Goal: Task Accomplishment & Management: Complete application form

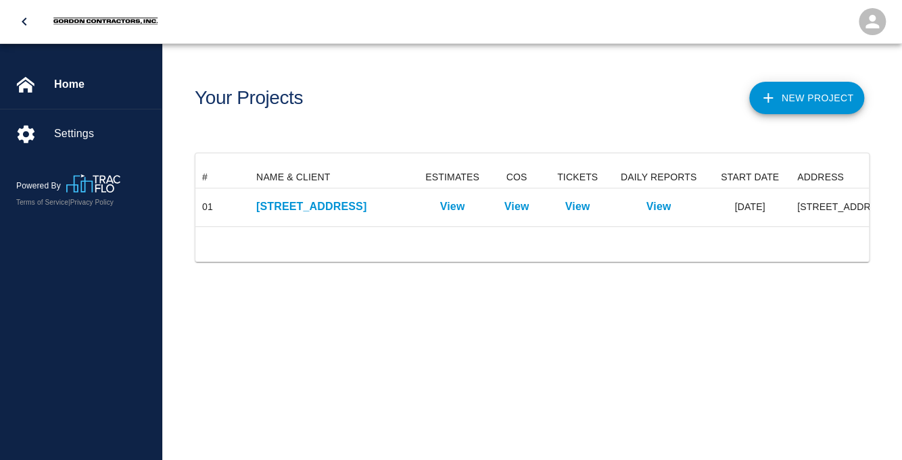
scroll to position [59, 673]
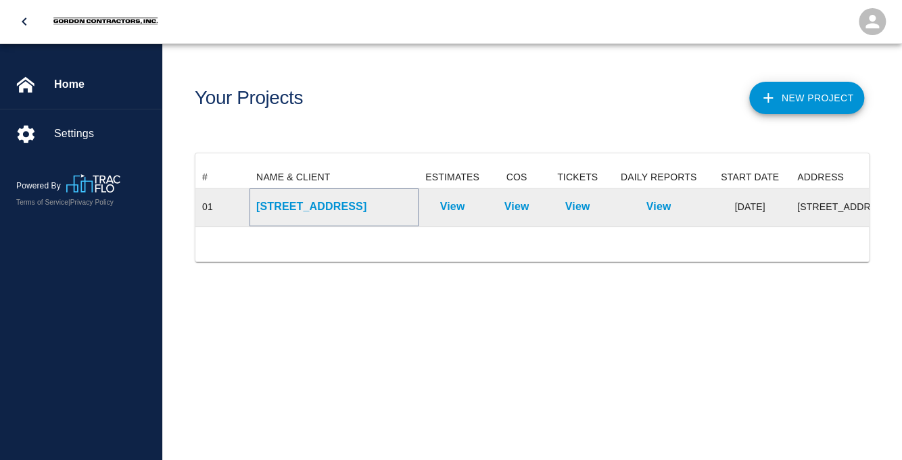
click at [316, 207] on p "[STREET_ADDRESS]" at bounding box center [333, 207] width 155 height 16
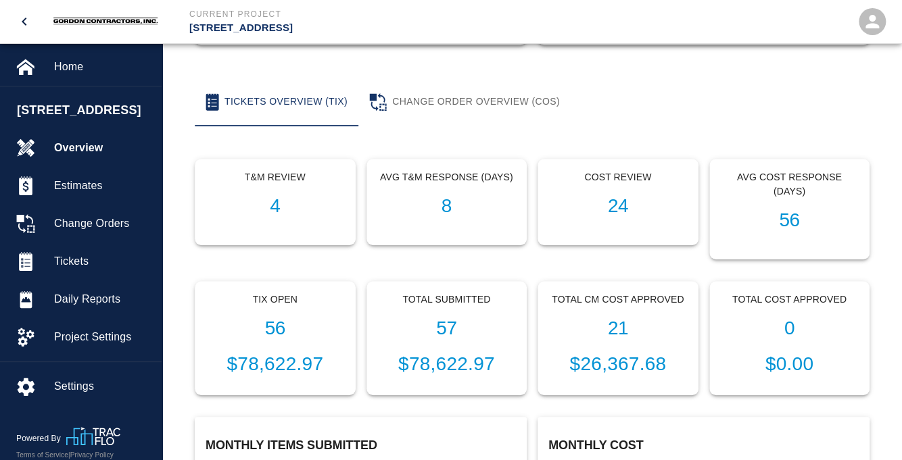
scroll to position [428, 0]
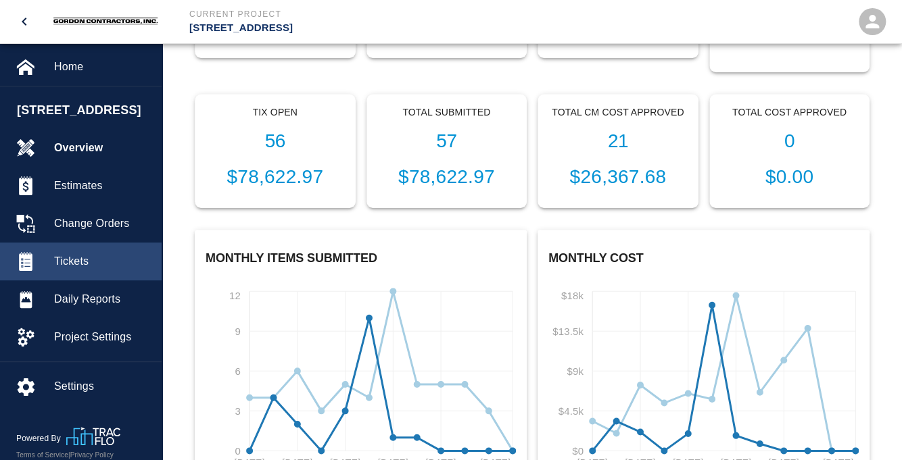
click at [73, 261] on span "Tickets" at bounding box center [102, 262] width 97 height 16
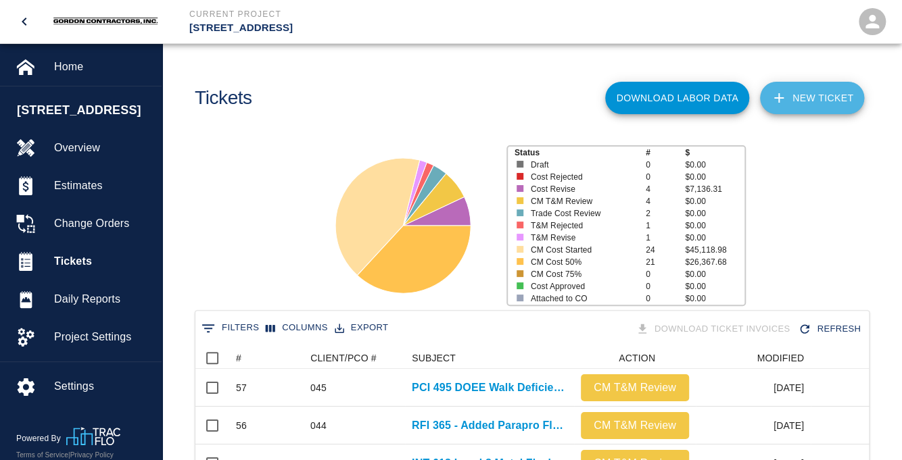
click at [813, 95] on link "NEW TICKET" at bounding box center [812, 98] width 104 height 32
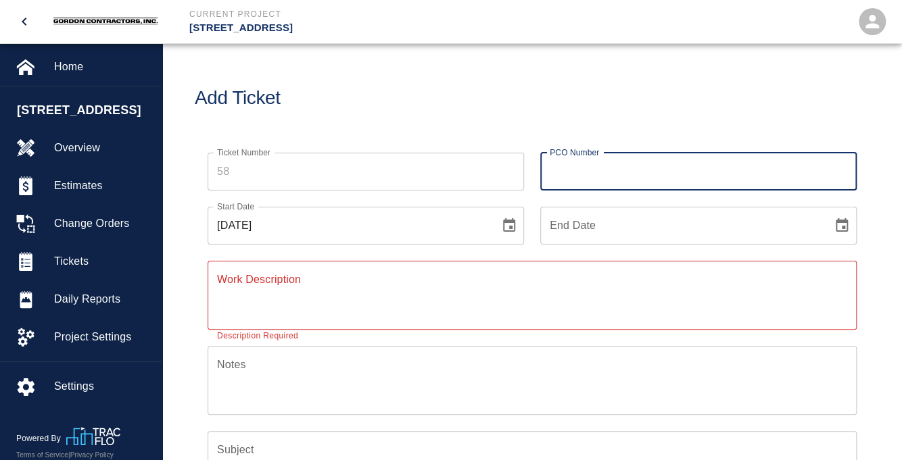
click at [590, 177] on input "PCO Number" at bounding box center [698, 172] width 316 height 38
type input "046"
click at [512, 225] on icon "Choose date, selected date is Sep 5, 2025" at bounding box center [509, 226] width 16 height 16
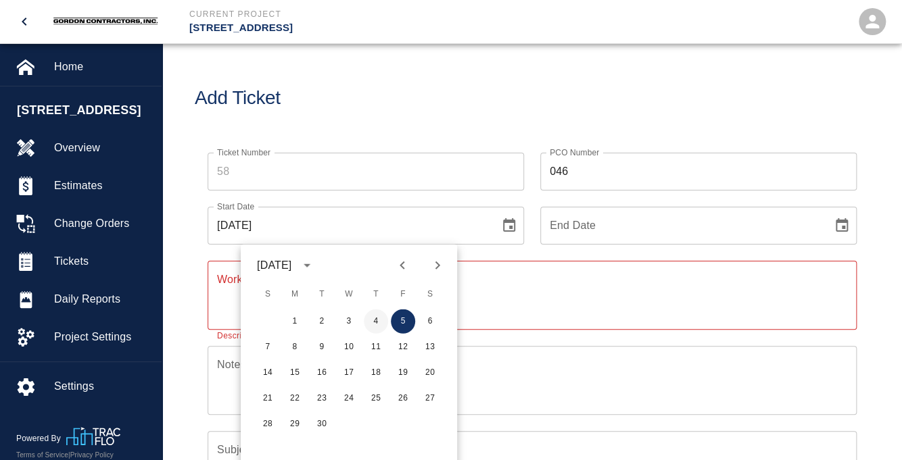
click at [373, 323] on button "4" at bounding box center [376, 322] width 24 height 24
type input "[DATE]"
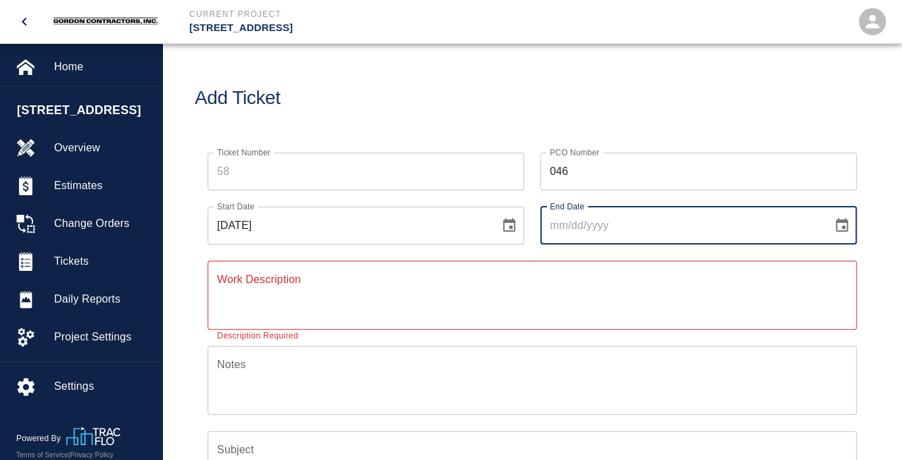
click at [723, 225] on input "End Date" at bounding box center [681, 226] width 283 height 38
click at [846, 222] on icon "Choose date" at bounding box center [842, 225] width 12 height 14
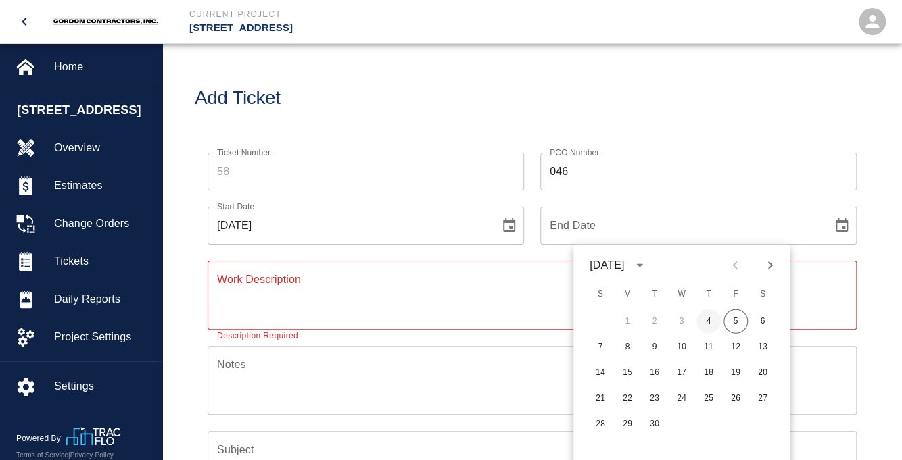
click at [712, 321] on button "4" at bounding box center [708, 322] width 24 height 24
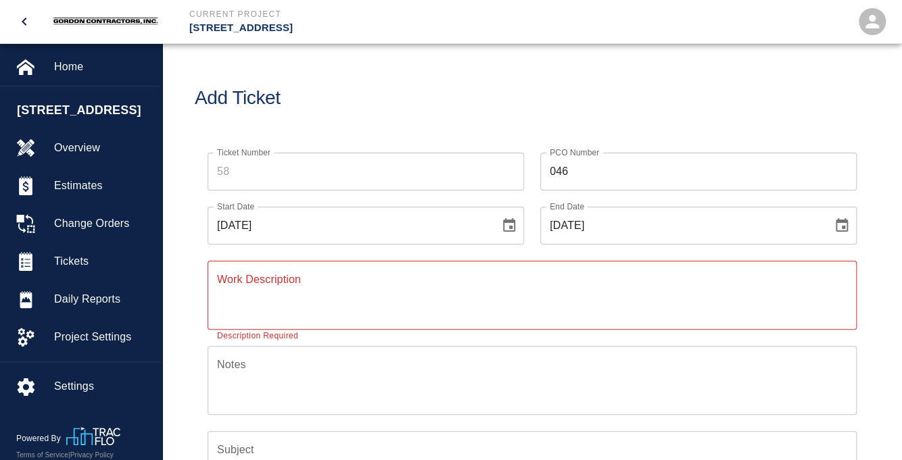
type input "[DATE]"
click at [388, 287] on textarea "Work Description" at bounding box center [532, 295] width 630 height 47
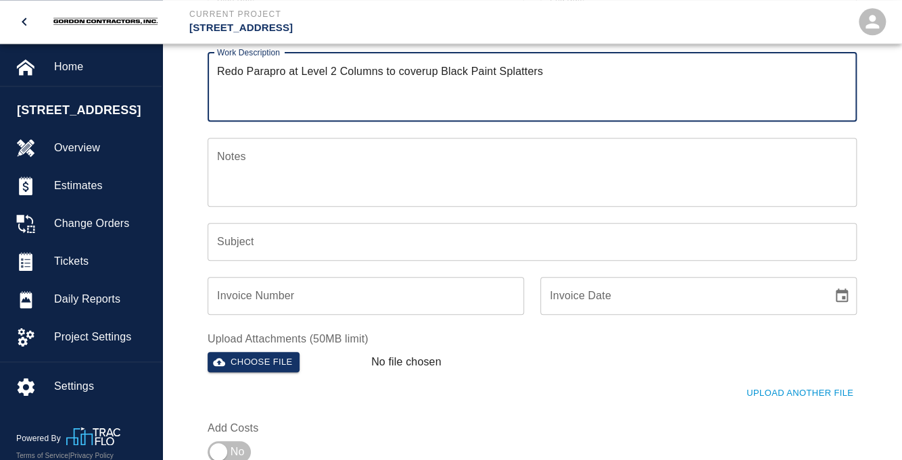
scroll to position [214, 0]
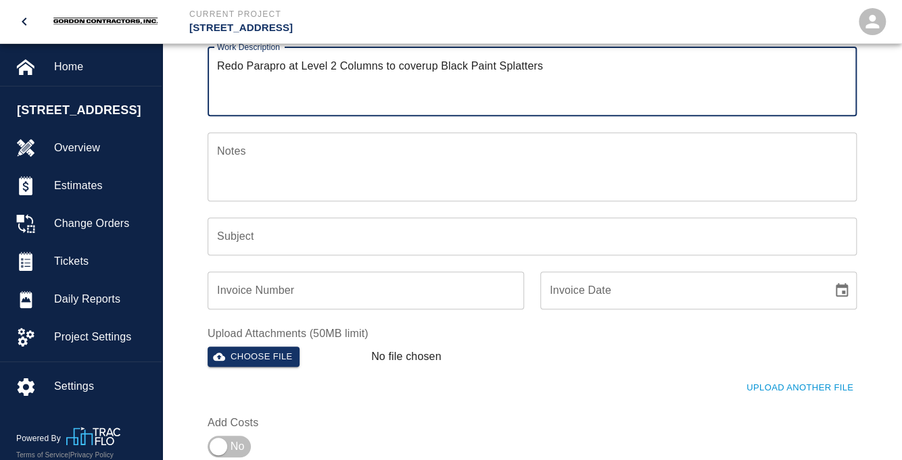
type textarea "Redo Parapro at Level 2 Columns to coverup Black Paint Splatters"
click at [285, 238] on input "Subject" at bounding box center [532, 237] width 649 height 38
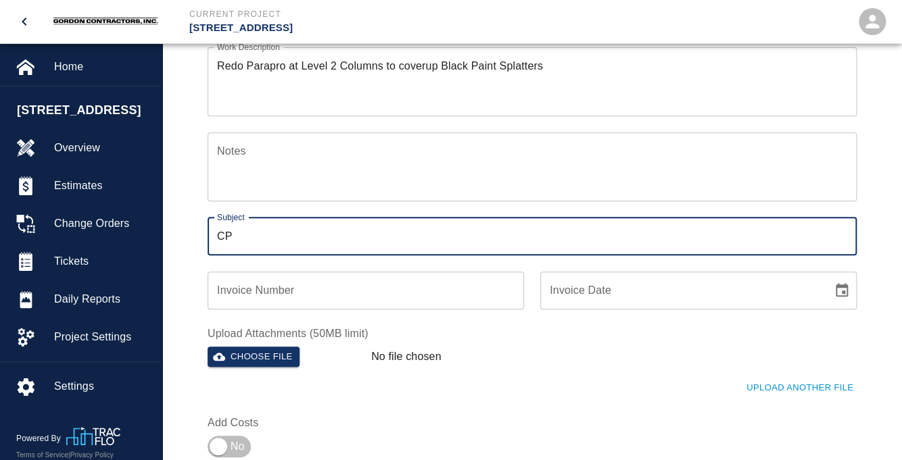
type input "C"
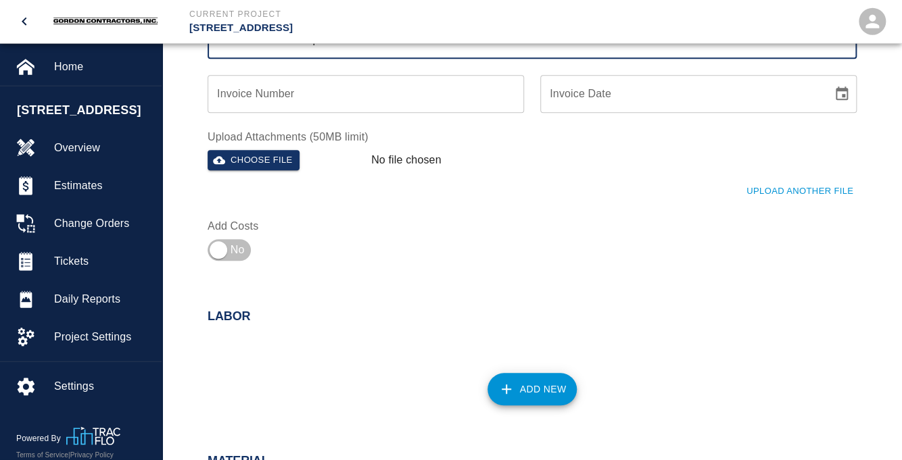
scroll to position [428, 0]
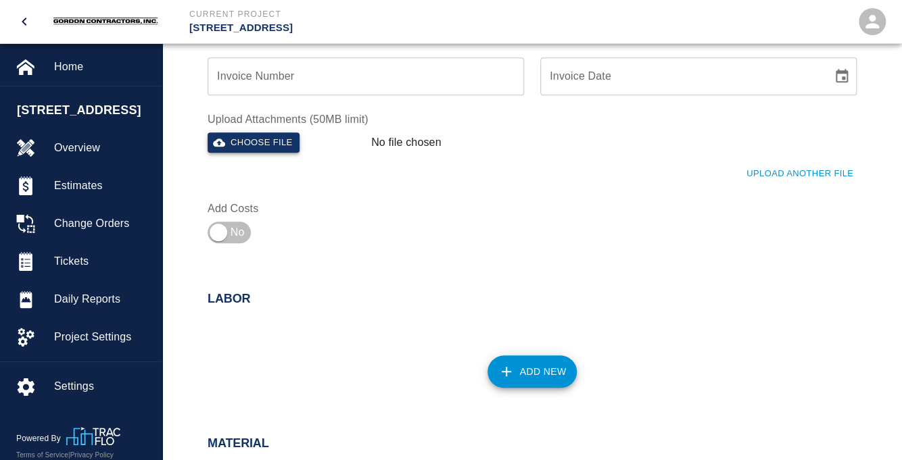
type input "PCI 583 Redo Parapro at Level 2 Columns"
click at [241, 139] on button "Choose file" at bounding box center [254, 143] width 92 height 21
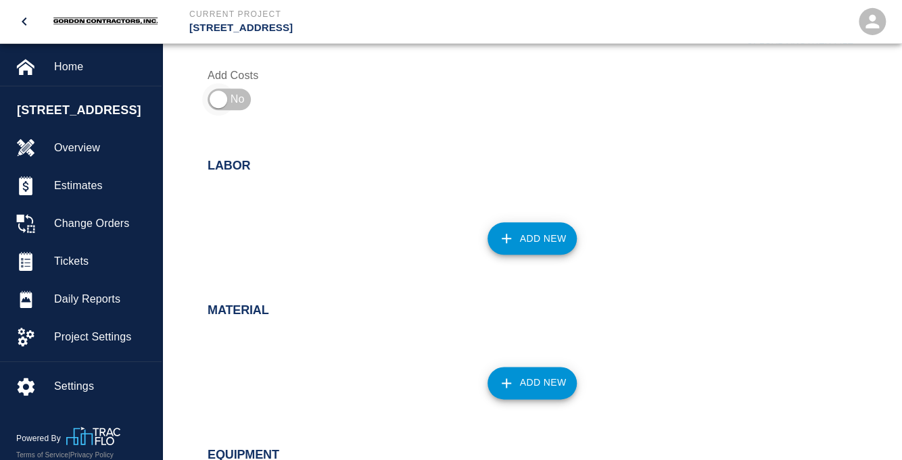
scroll to position [571, 0]
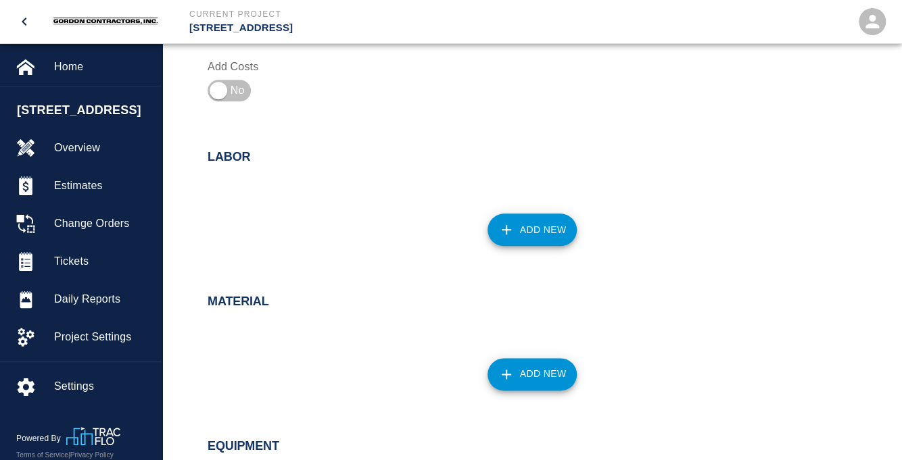
click at [525, 231] on button "Add New" at bounding box center [532, 230] width 90 height 32
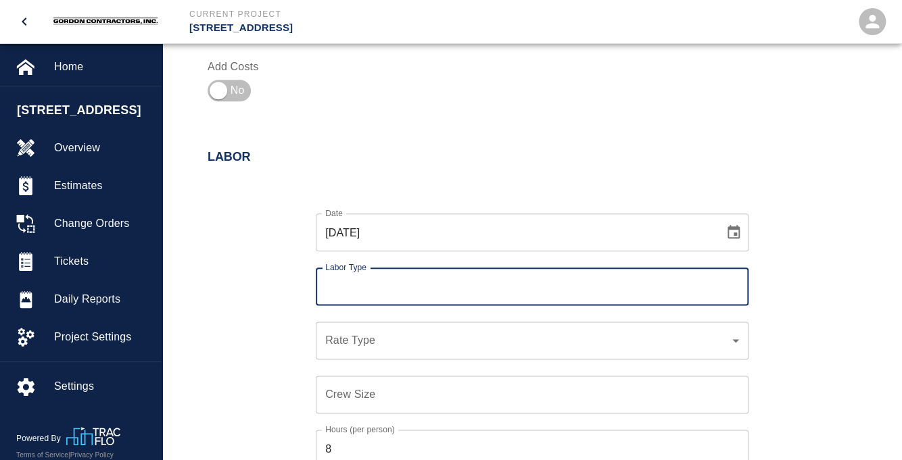
scroll to position [642, 0]
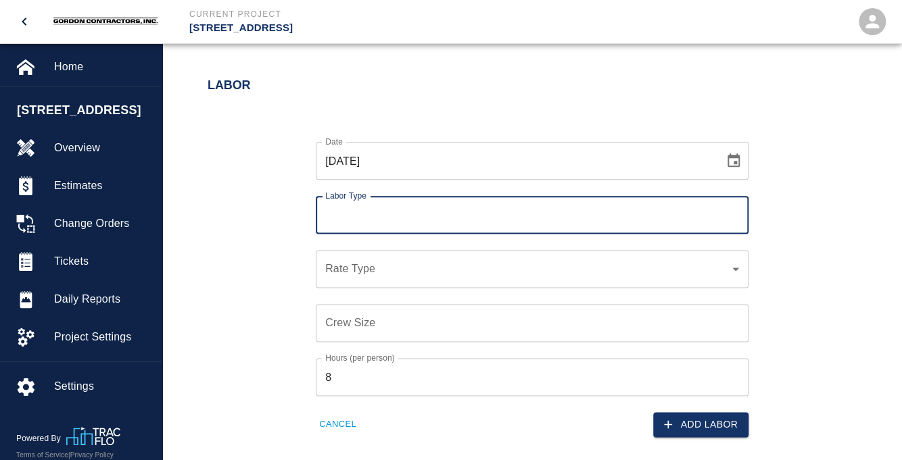
click at [384, 223] on input "Labor Type" at bounding box center [532, 215] width 421 height 26
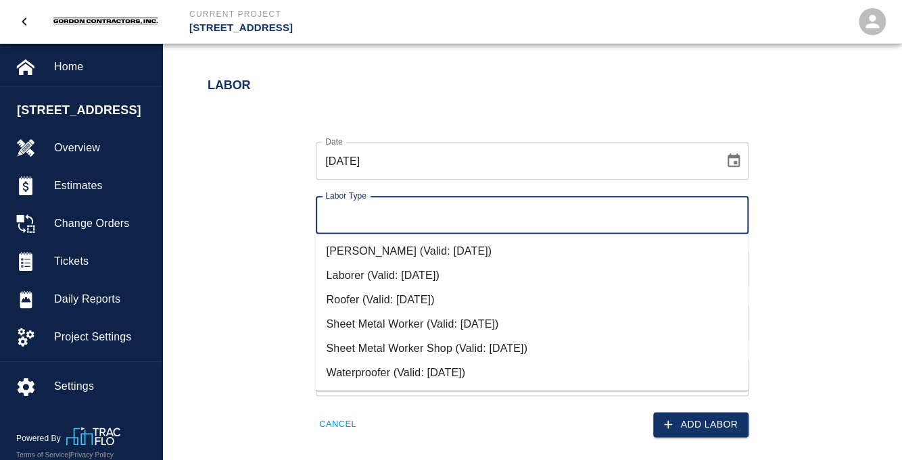
click at [370, 251] on li "[PERSON_NAME] (Valid: [DATE])" at bounding box center [531, 251] width 433 height 24
type input "[PERSON_NAME]"
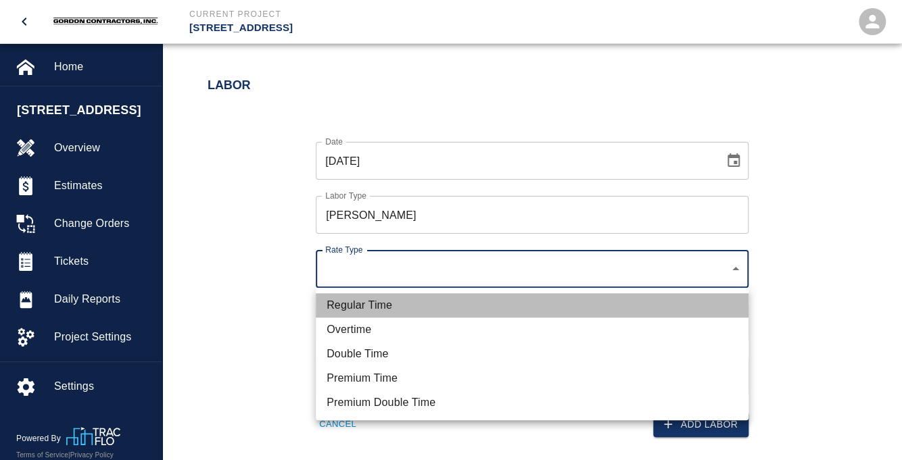
click at [354, 306] on li "Regular Time" at bounding box center [532, 305] width 433 height 24
type input "rate_rt"
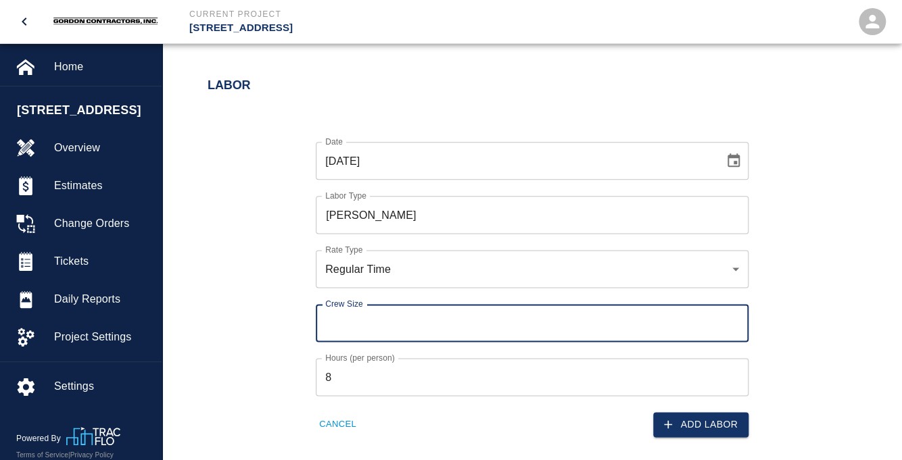
click at [355, 318] on input "Crew Size" at bounding box center [532, 323] width 433 height 38
type input "1"
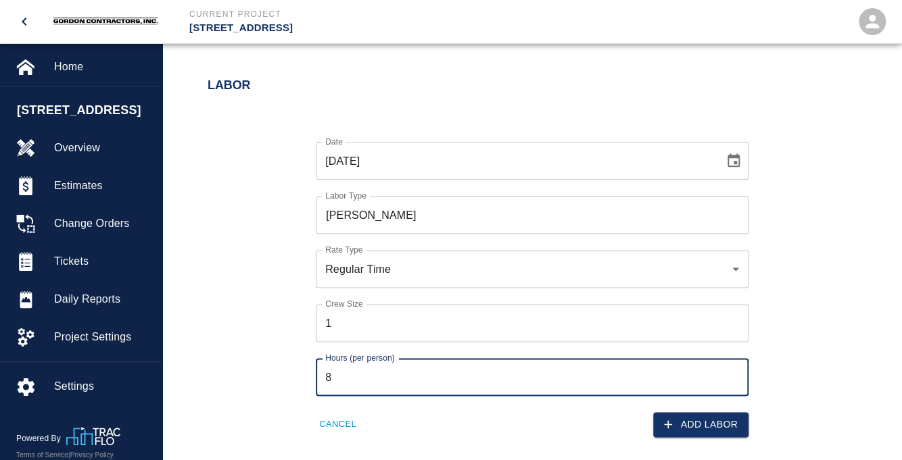
click at [354, 373] on input "8" at bounding box center [532, 377] width 433 height 38
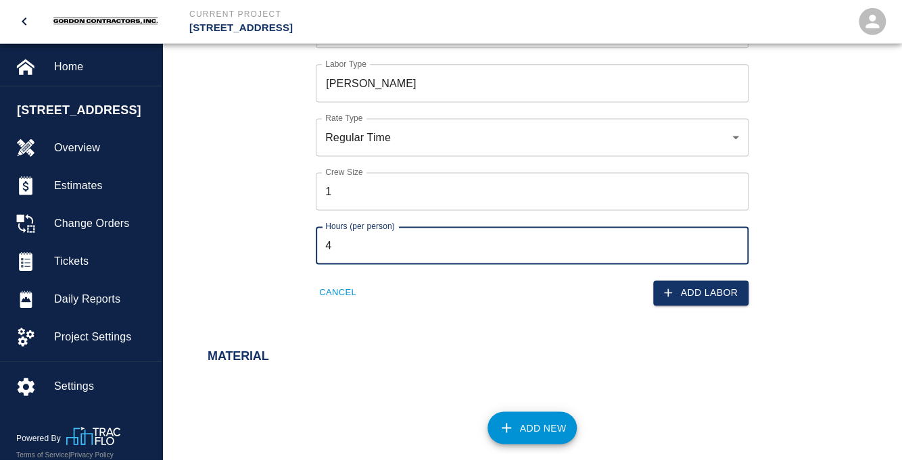
scroll to position [857, 0]
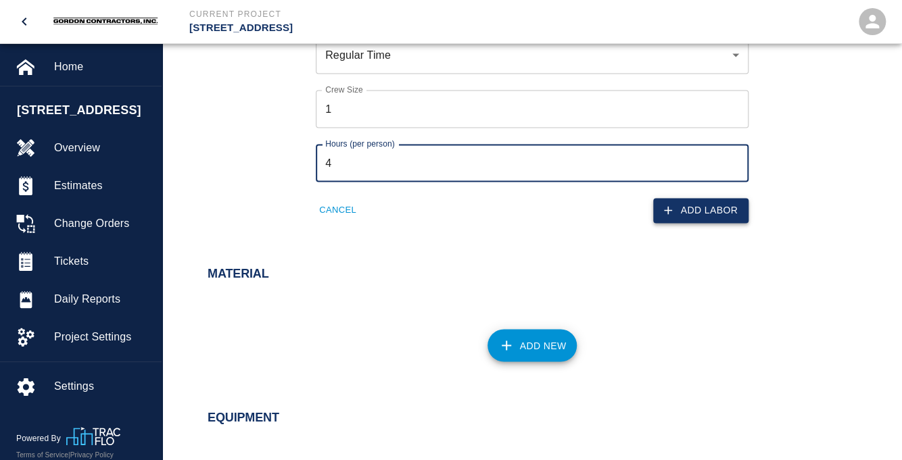
type input "4"
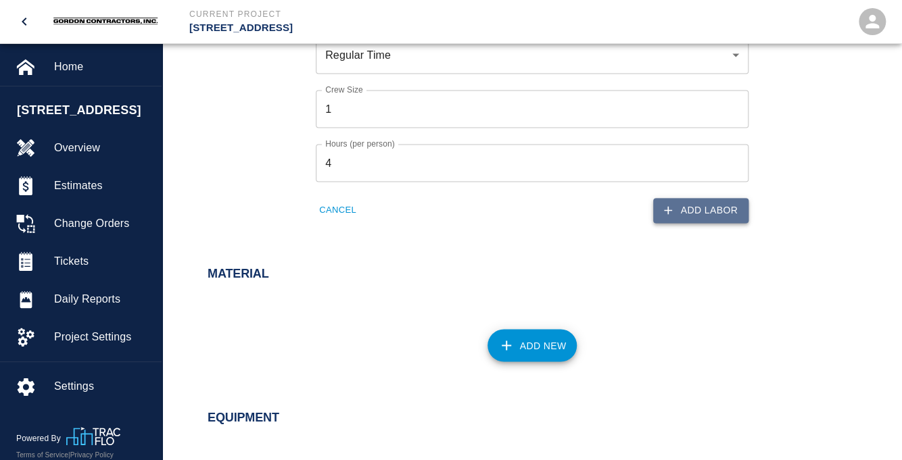
click at [672, 207] on icon "button" at bounding box center [668, 211] width 14 height 14
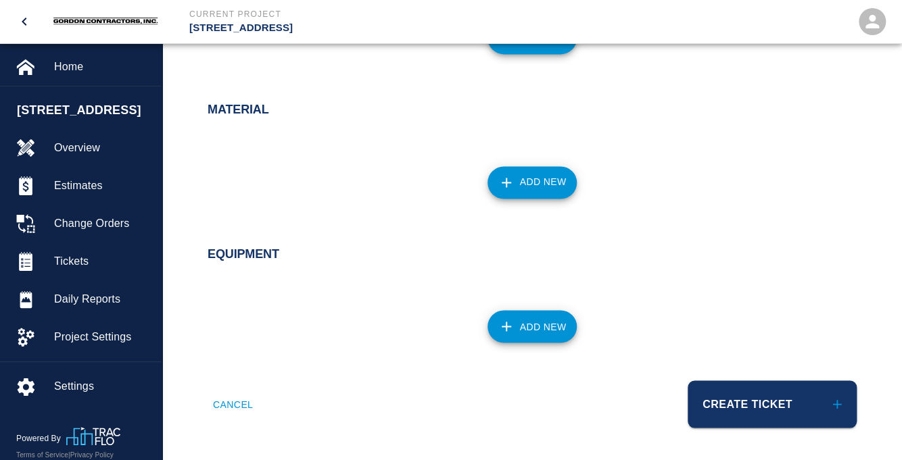
click at [519, 178] on button "Add New" at bounding box center [532, 182] width 90 height 32
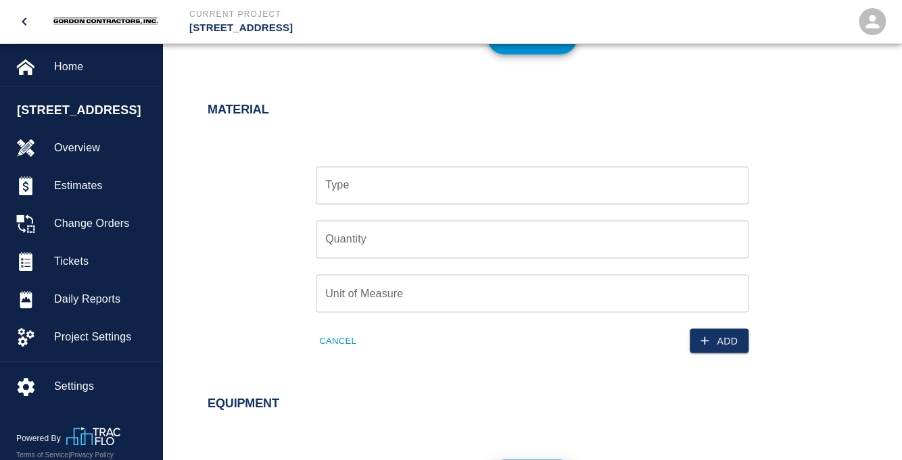
click at [396, 193] on input "Type" at bounding box center [532, 185] width 421 height 26
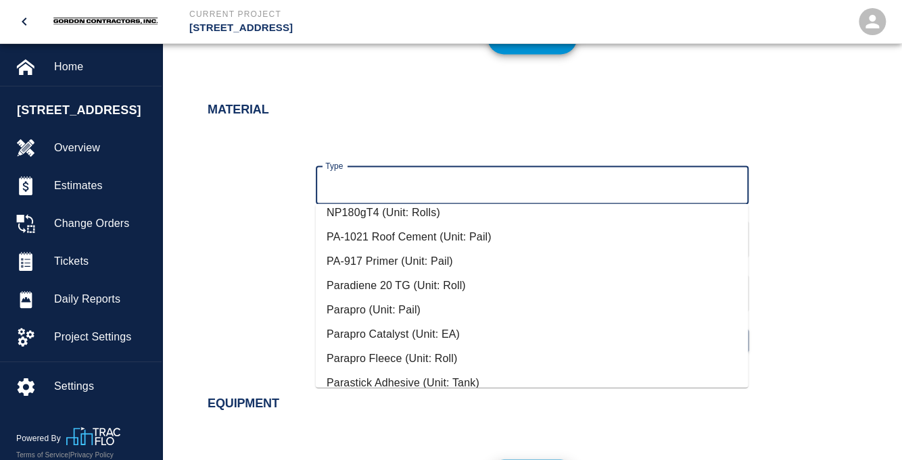
scroll to position [285, 0]
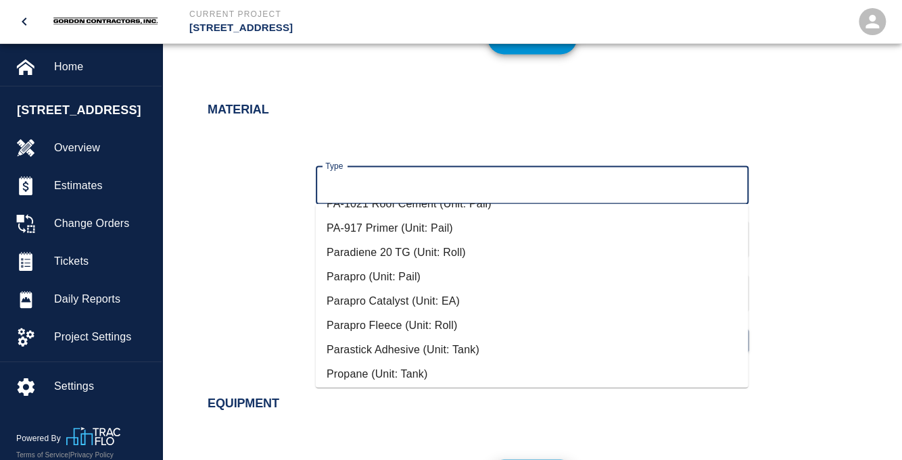
click at [360, 277] on li "Parapro (Unit: Pail)" at bounding box center [531, 276] width 433 height 24
type input "Parapro (Unit: Pail)"
type input "Pail"
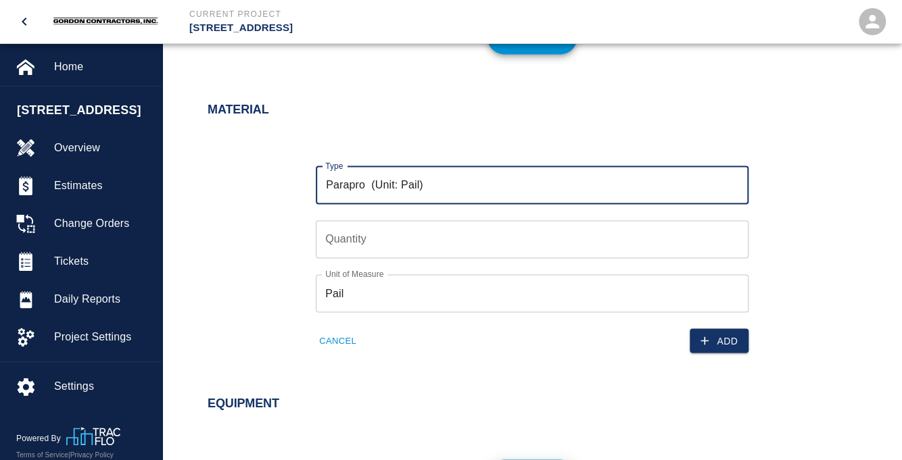
click at [368, 239] on input "Quantity" at bounding box center [532, 239] width 433 height 38
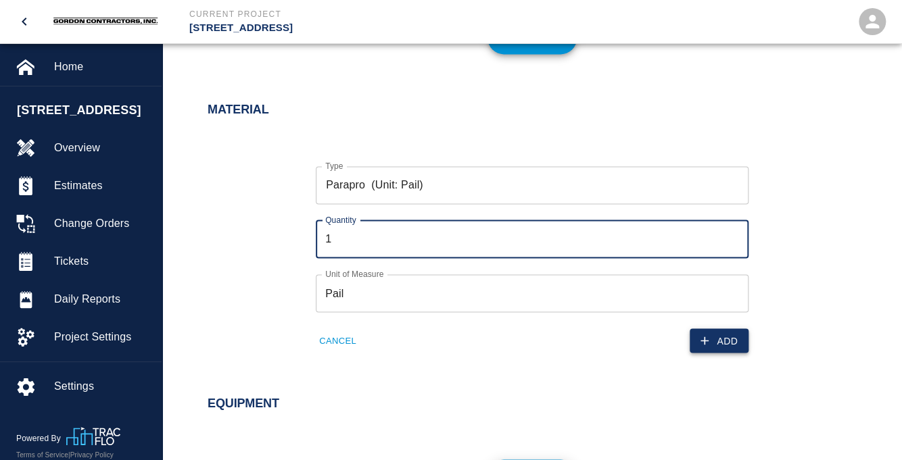
type input "1"
click at [715, 341] on button "Add" at bounding box center [719, 341] width 59 height 25
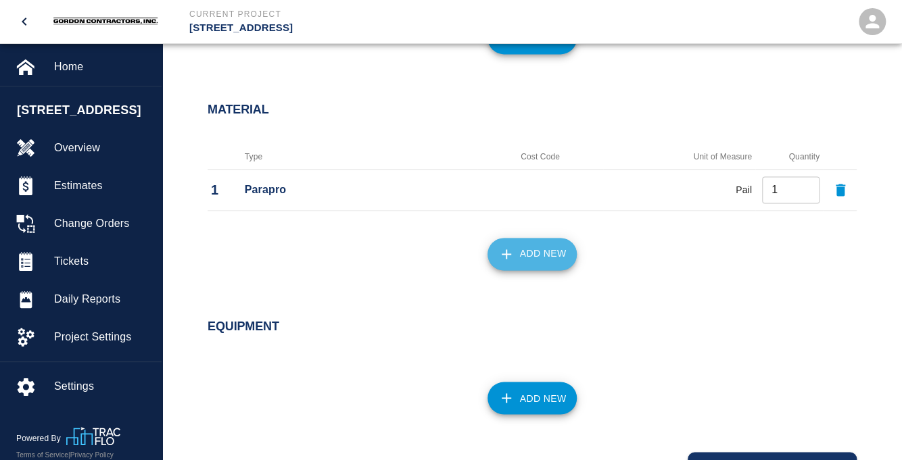
click at [529, 258] on button "Add New" at bounding box center [532, 254] width 90 height 32
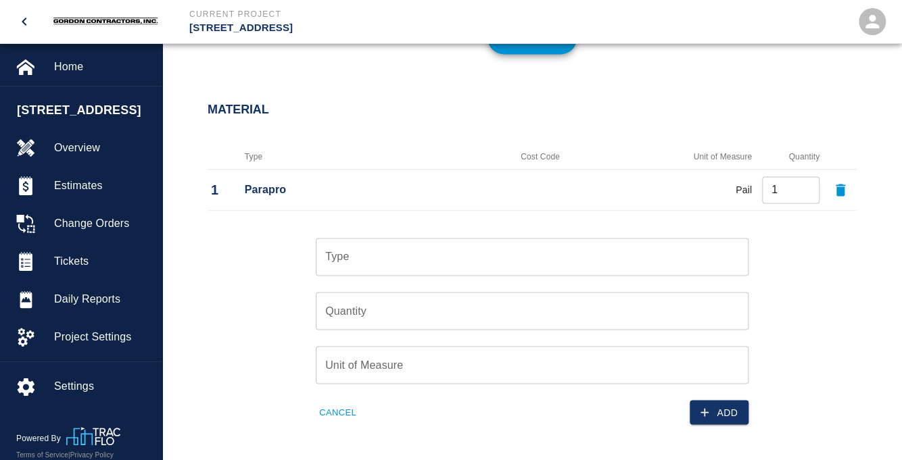
click at [434, 249] on input "Type" at bounding box center [532, 257] width 421 height 26
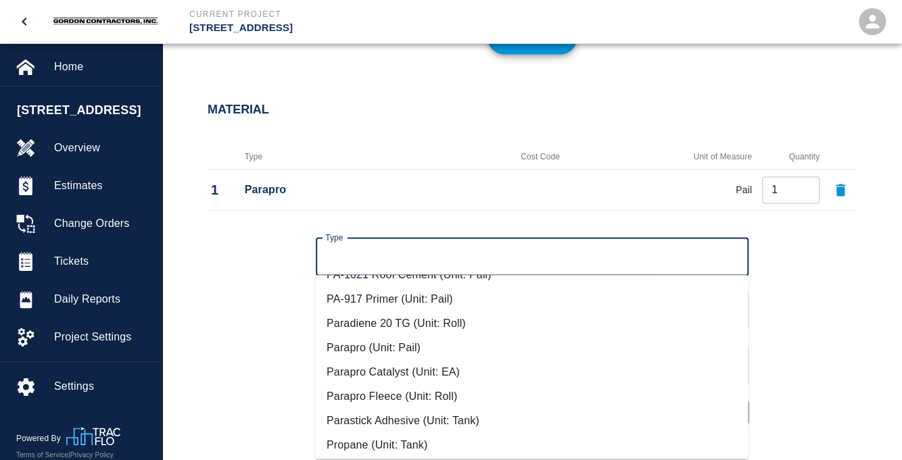
click at [379, 372] on li "Parapro Catalyst (Unit: EA)" at bounding box center [531, 372] width 433 height 24
type input "Parapro Catalyst (Unit: EA)"
type input "EA"
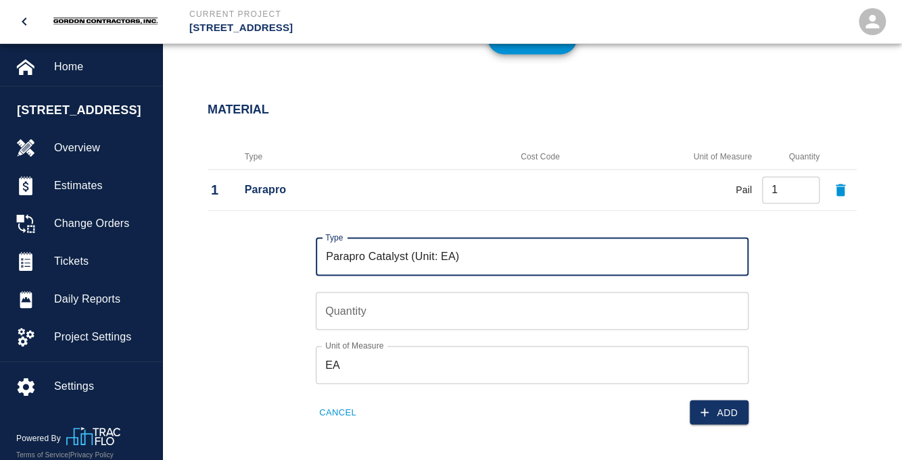
click at [375, 310] on input "Quantity" at bounding box center [532, 311] width 433 height 38
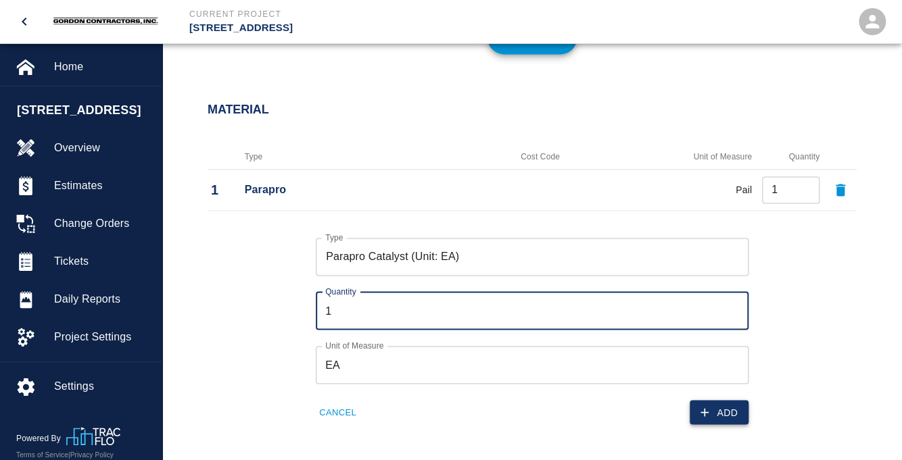
type input "1"
click at [727, 411] on button "Add" at bounding box center [719, 412] width 59 height 25
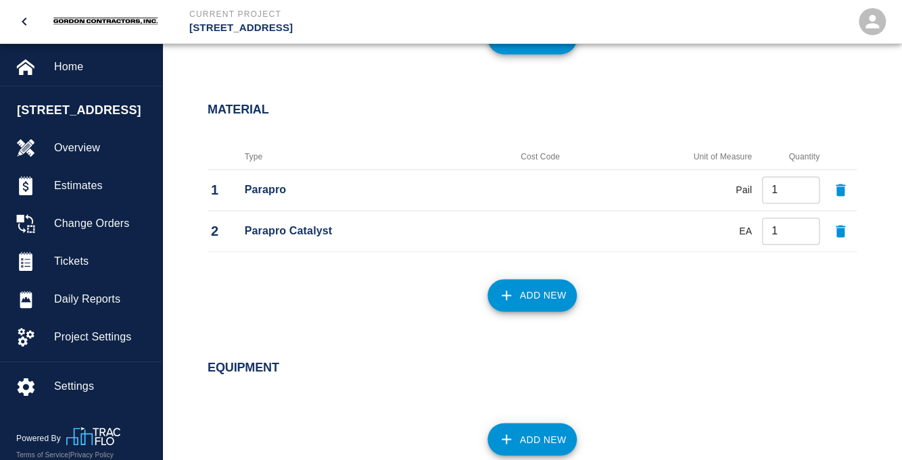
click at [517, 294] on button "Add New" at bounding box center [532, 295] width 90 height 32
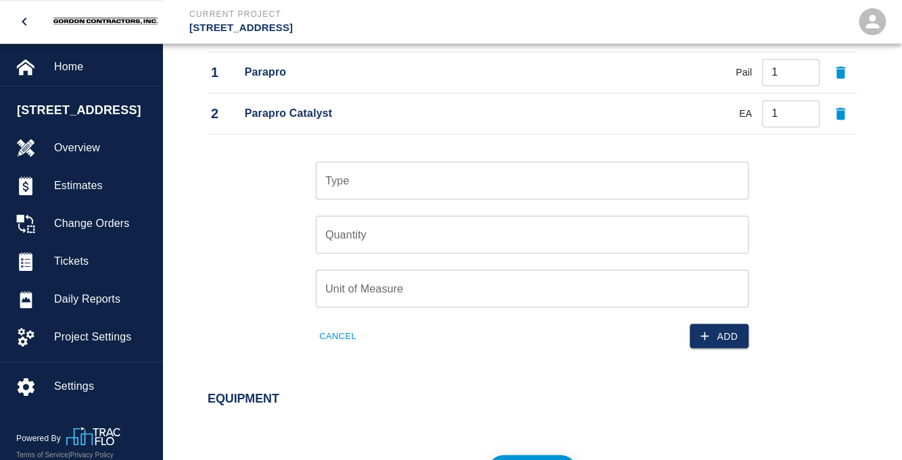
scroll to position [1070, 0]
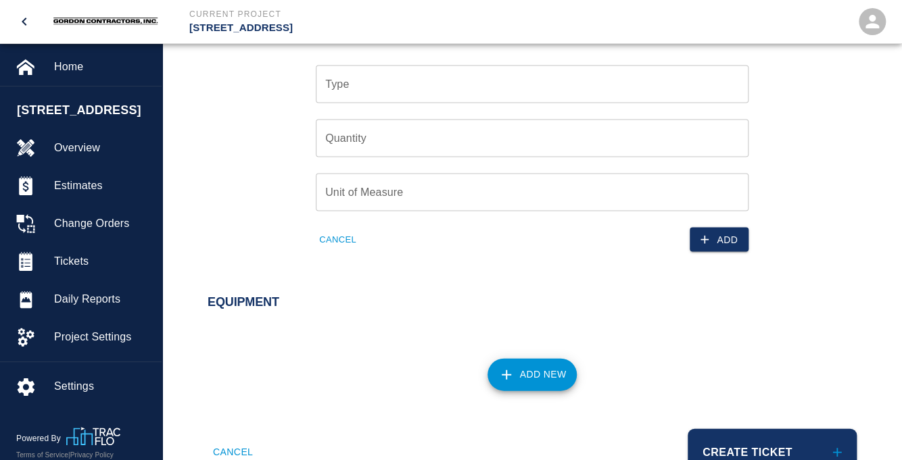
click at [342, 242] on button "Cancel" at bounding box center [338, 239] width 44 height 21
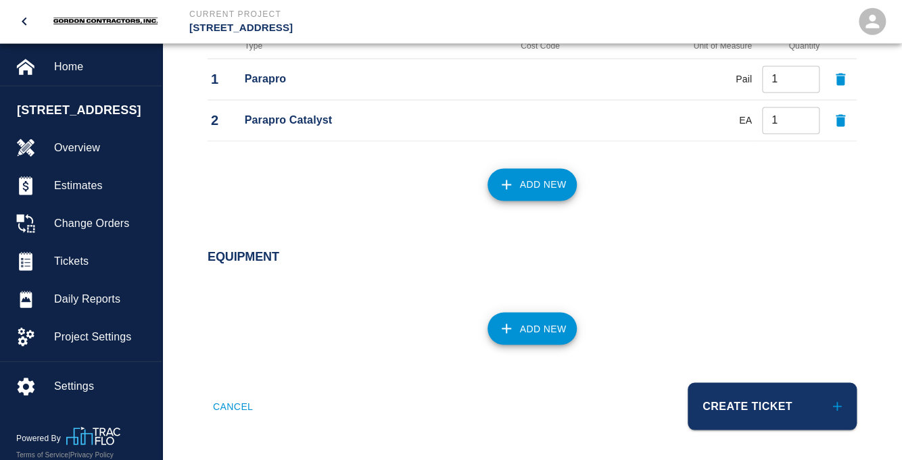
scroll to position [968, 0]
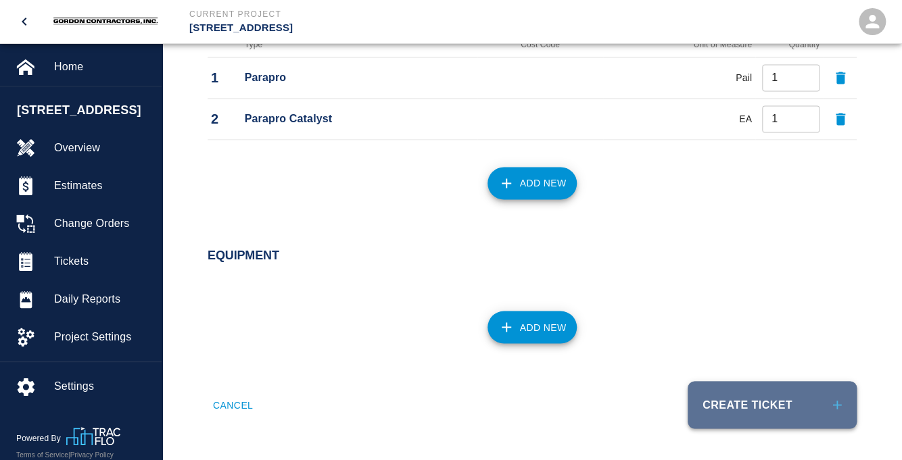
click at [740, 404] on button "Create Ticket" at bounding box center [772, 404] width 169 height 47
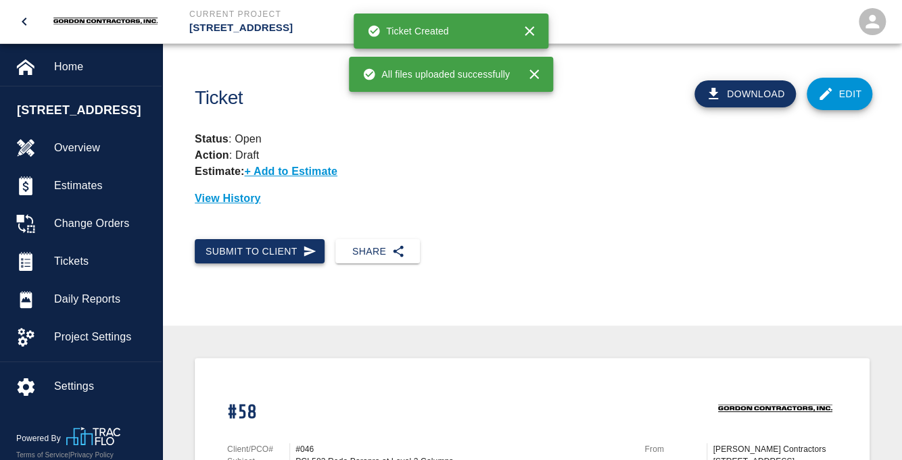
click at [312, 252] on icon "button" at bounding box center [310, 251] width 12 height 10
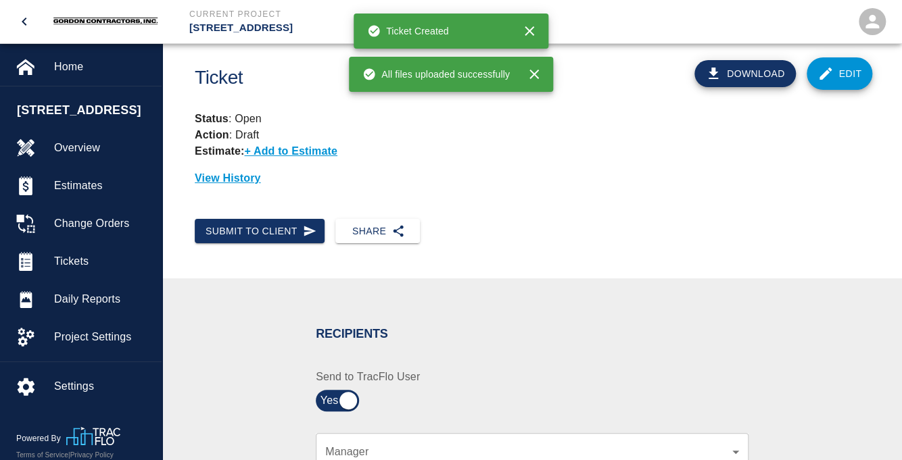
scroll to position [214, 0]
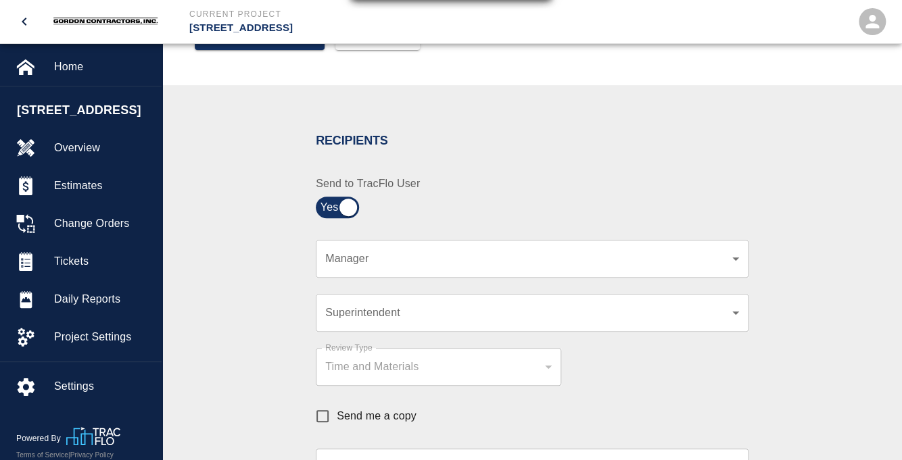
click at [418, 247] on body "Current Project [STREET_ADDRESS] Home [STREET_ADDRESS] Overview Estimates Chang…" at bounding box center [451, 16] width 902 height 460
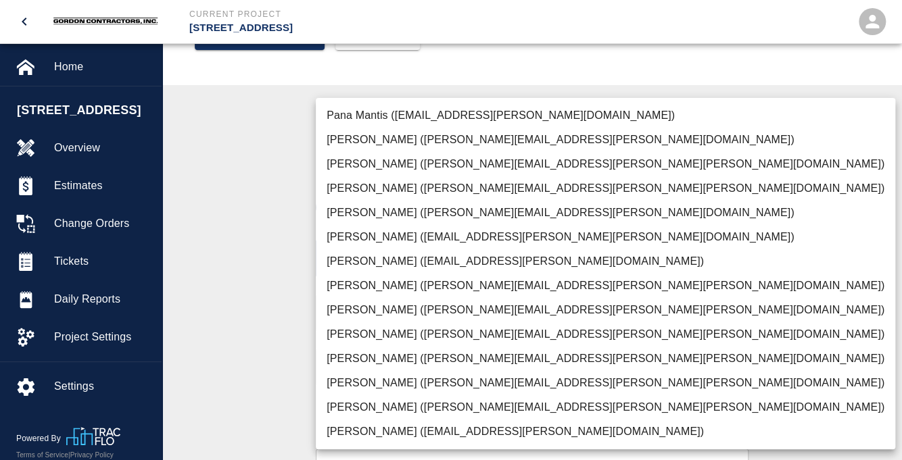
click at [364, 241] on li "[PERSON_NAME] ([EMAIL_ADDRESS][PERSON_NAME][PERSON_NAME][DOMAIN_NAME])" at bounding box center [605, 237] width 579 height 24
type input "e78ae711-0fd6-4e18-bb8b-b399932e647c"
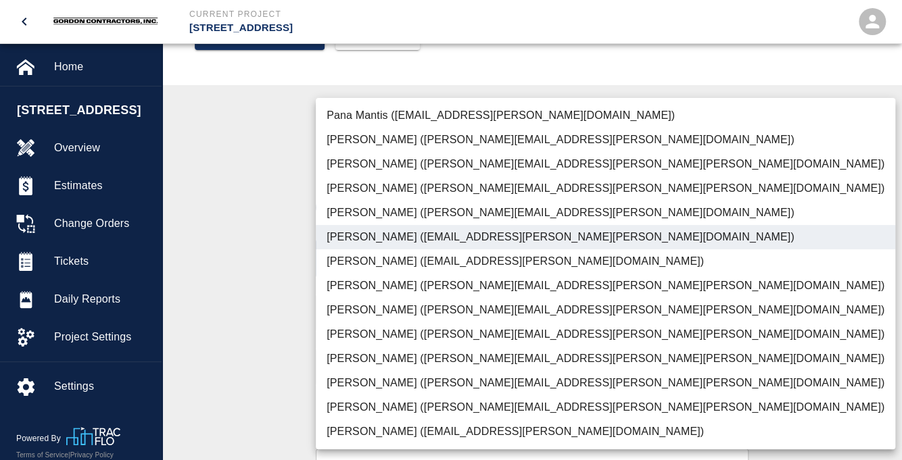
click at [288, 302] on div at bounding box center [451, 230] width 902 height 460
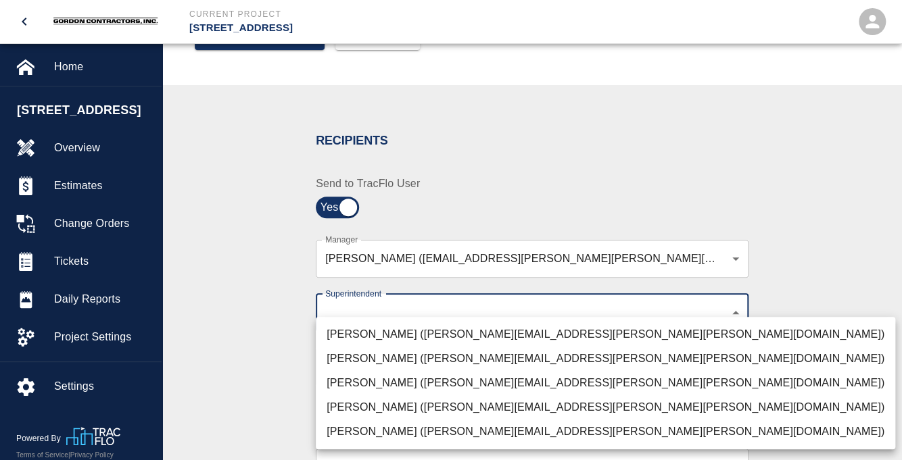
click at [359, 247] on body "Current Project [STREET_ADDRESS] Home [STREET_ADDRESS] Overview Estimates Chang…" at bounding box center [451, 16] width 902 height 460
click at [356, 431] on li "[PERSON_NAME] ([PERSON_NAME][EMAIL_ADDRESS][PERSON_NAME][PERSON_NAME][DOMAIN_NA…" at bounding box center [605, 432] width 579 height 24
type input "7c2507a8-ef81-45d4-990a-124409cb20d6"
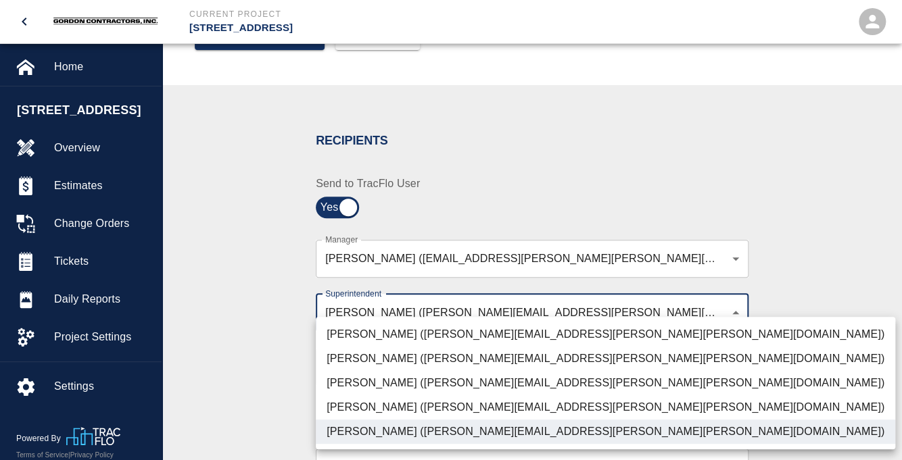
click at [524, 134] on div at bounding box center [451, 230] width 902 height 460
